Goal: Task Accomplishment & Management: Manage account settings

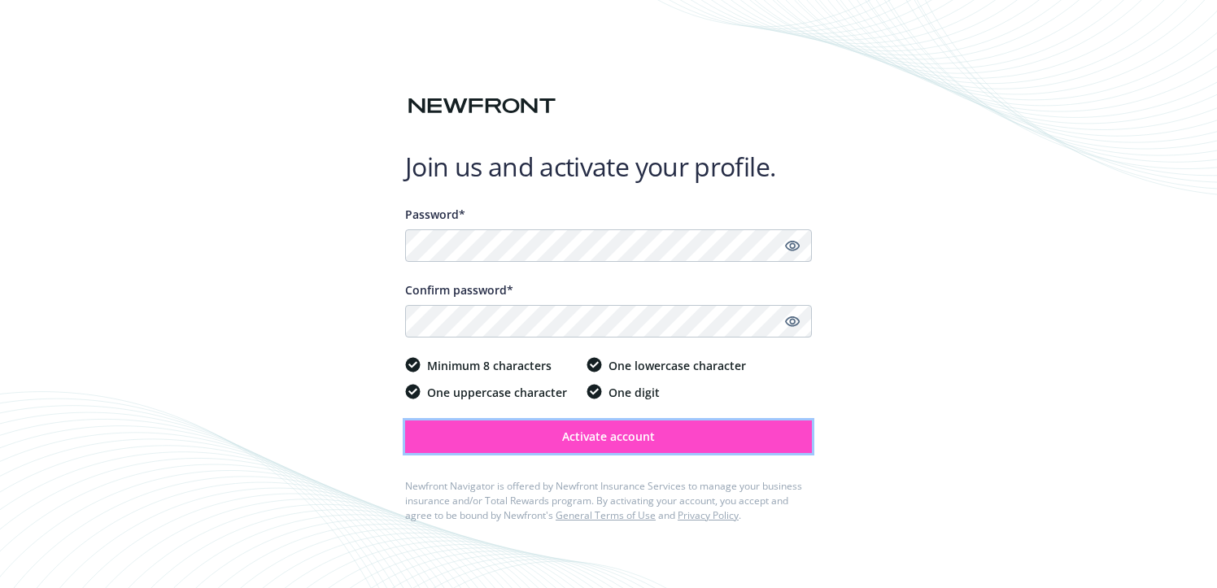
click at [585, 431] on span "Activate account" at bounding box center [608, 436] width 93 height 15
